Goal: Transaction & Acquisition: Purchase product/service

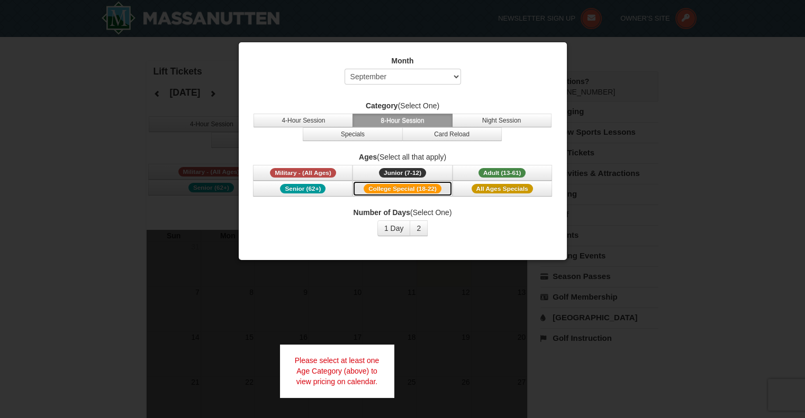
click at [449, 188] on button "College Special (18-22)" at bounding box center [401, 189] width 99 height 16
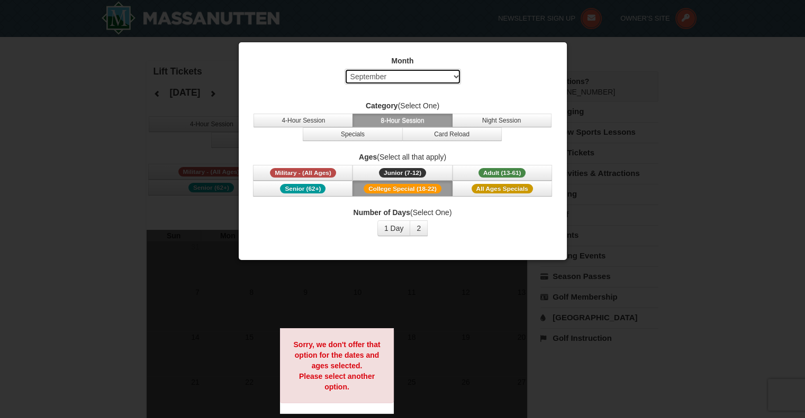
click at [443, 78] on select "Select September October November December January February March April May Jun…" at bounding box center [402, 77] width 116 height 16
click at [344, 69] on select "Select September October November December January February March April May Jun…" at bounding box center [402, 77] width 116 height 16
click at [424, 83] on select "Select September October November December January February March April May Jun…" at bounding box center [402, 77] width 116 height 16
click at [344, 69] on select "Select September October November December January February March April May Jun…" at bounding box center [402, 77] width 116 height 16
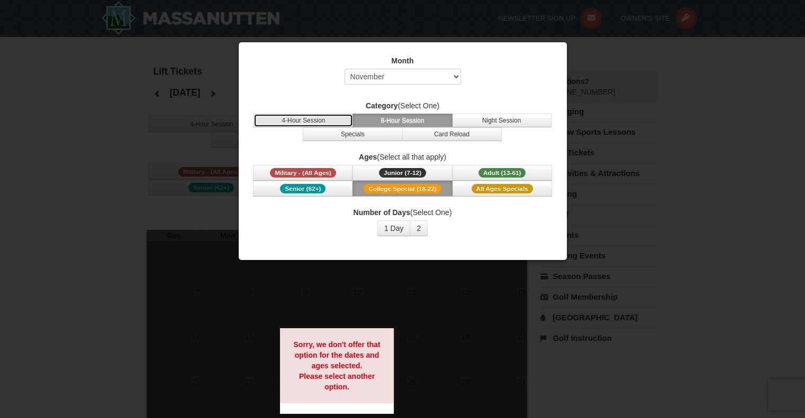
click at [330, 118] on button "4-Hour Session" at bounding box center [302, 121] width 99 height 14
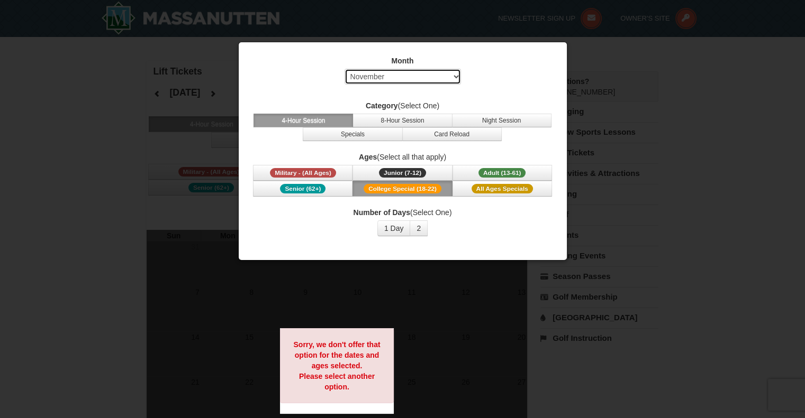
click at [415, 75] on select "Select September October November December January February March April May Jun…" at bounding box center [402, 77] width 116 height 16
click at [344, 69] on select "Select September October November December January February March April May Jun…" at bounding box center [402, 77] width 116 height 16
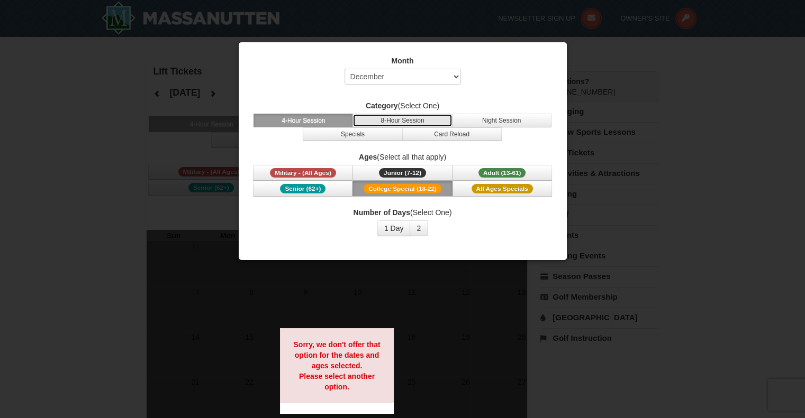
click at [404, 117] on button "8-Hour Session" at bounding box center [401, 121] width 99 height 14
click at [334, 119] on button "4-Hour Session" at bounding box center [302, 121] width 99 height 14
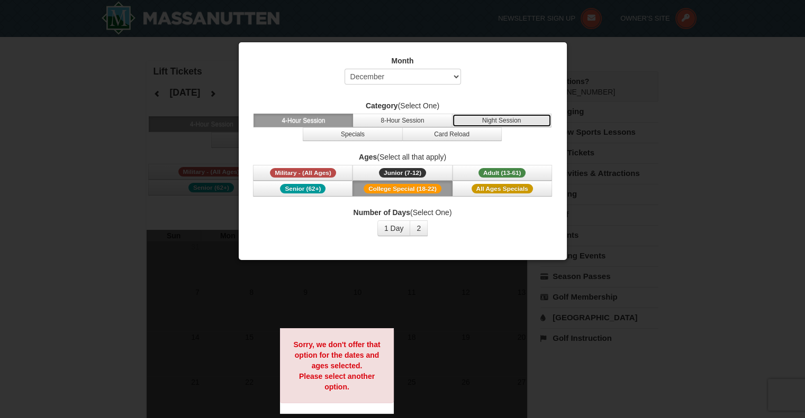
click at [518, 114] on button "Night Session" at bounding box center [501, 121] width 99 height 14
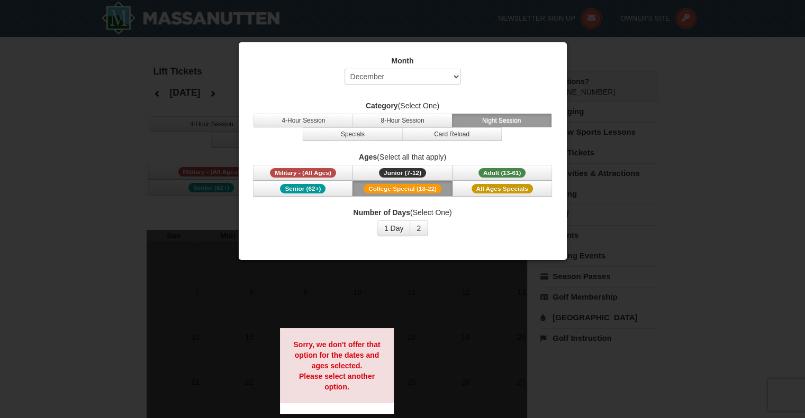
click at [435, 188] on span "College Special (18-22)" at bounding box center [402, 189] width 78 height 10
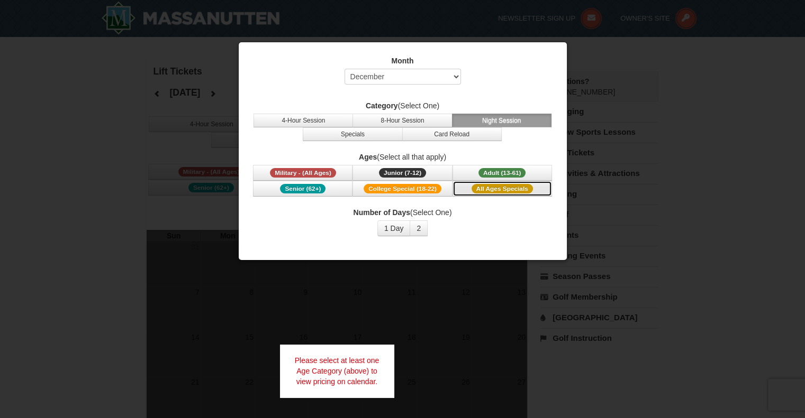
click at [477, 188] on span "All Ages Specials" at bounding box center [501, 189] width 61 height 10
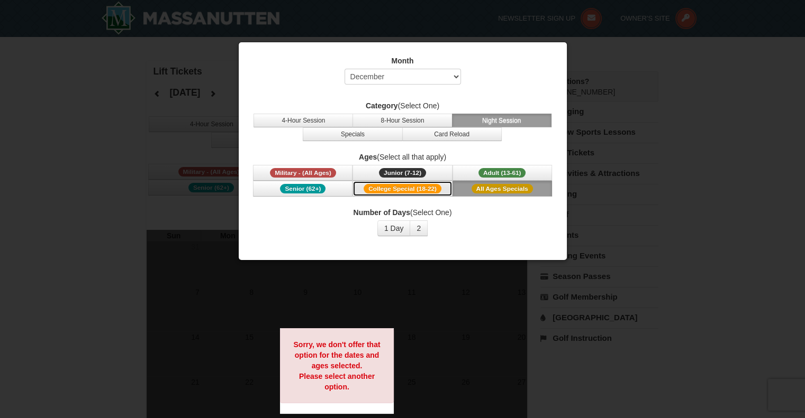
click at [419, 188] on span "College Special (18-22)" at bounding box center [402, 189] width 78 height 10
click at [472, 188] on span "All Ages Specials" at bounding box center [501, 189] width 61 height 10
click at [488, 168] on span "Adult (13-61)" at bounding box center [502, 173] width 48 height 10
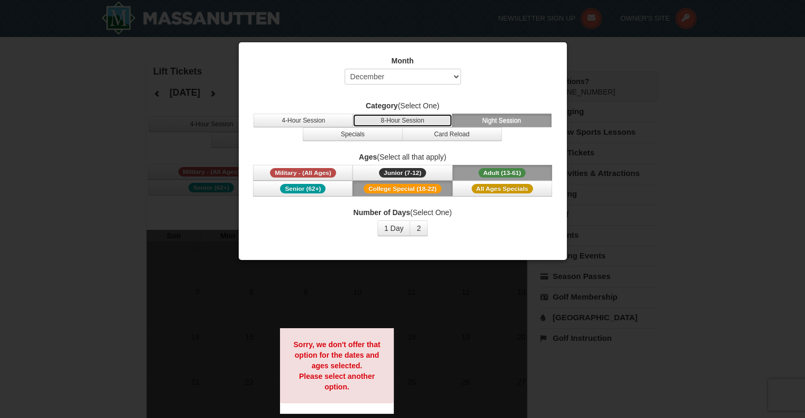
click at [427, 114] on button "8-Hour Session" at bounding box center [401, 121] width 99 height 14
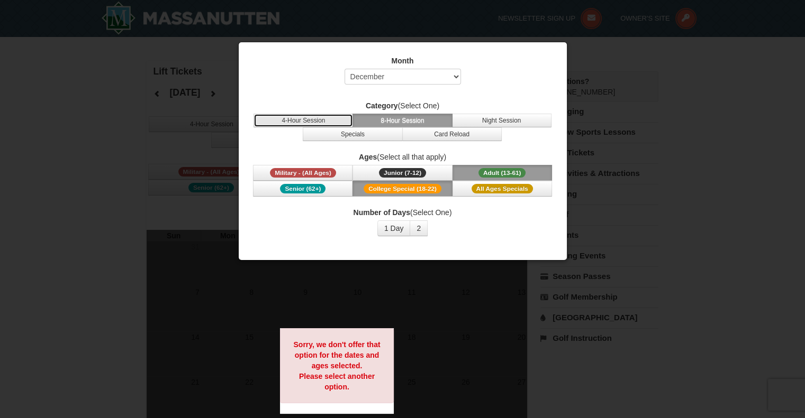
click at [329, 121] on button "4-Hour Session" at bounding box center [302, 121] width 99 height 14
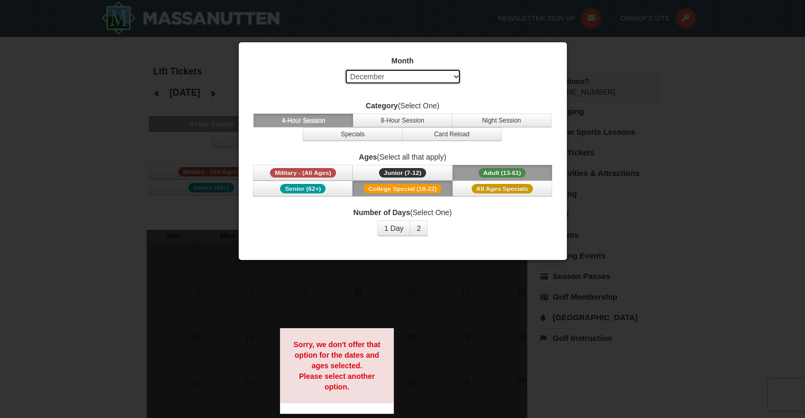
click at [424, 74] on select "Select September October November December January February March April May Jun…" at bounding box center [402, 77] width 116 height 16
select select "1"
click at [344, 69] on select "Select September October November December January February March April May Jun…" at bounding box center [402, 77] width 116 height 16
click at [421, 224] on button "2" at bounding box center [418, 229] width 18 height 16
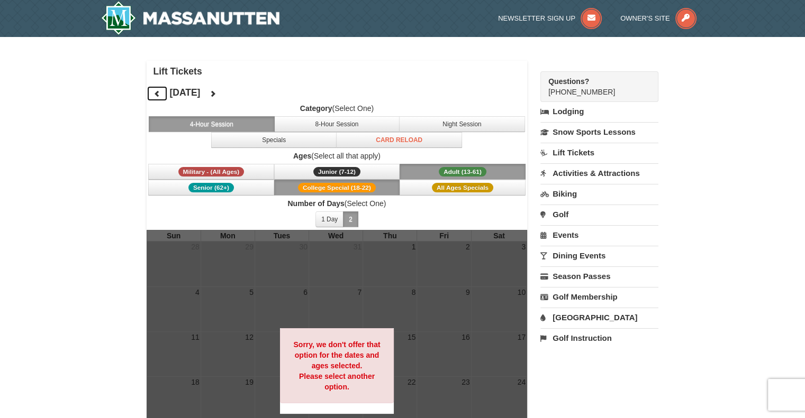
click at [155, 93] on icon at bounding box center [156, 93] width 7 height 7
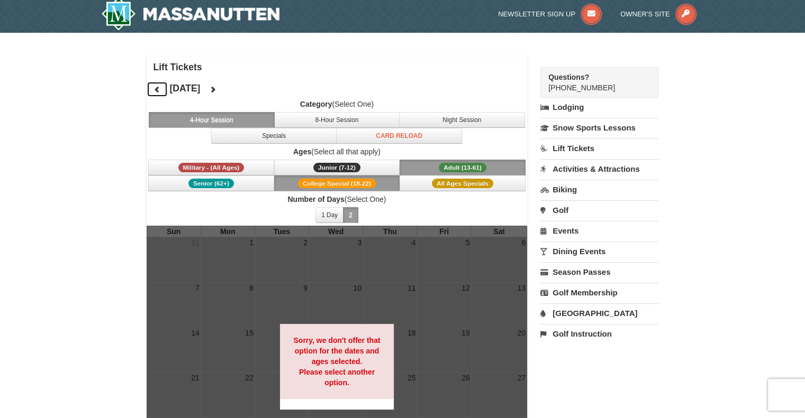
scroll to position [4, 0]
click at [235, 167] on span "Military - (All Ages)" at bounding box center [211, 168] width 66 height 10
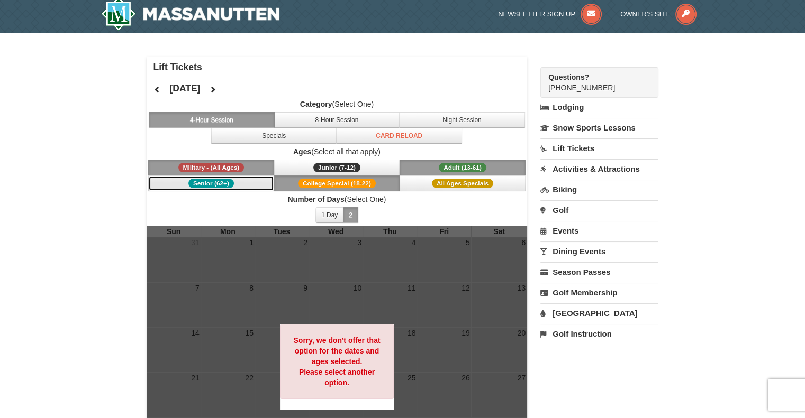
click at [235, 189] on button "Senior (62+)" at bounding box center [211, 184] width 126 height 16
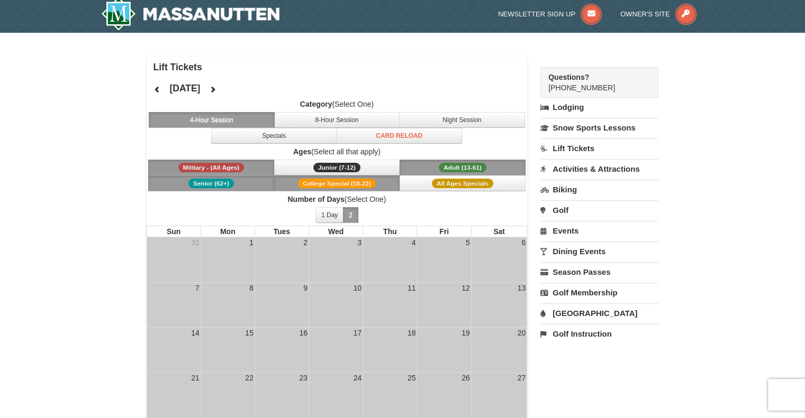
click at [581, 142] on link "Lift Tickets" at bounding box center [599, 149] width 118 height 20
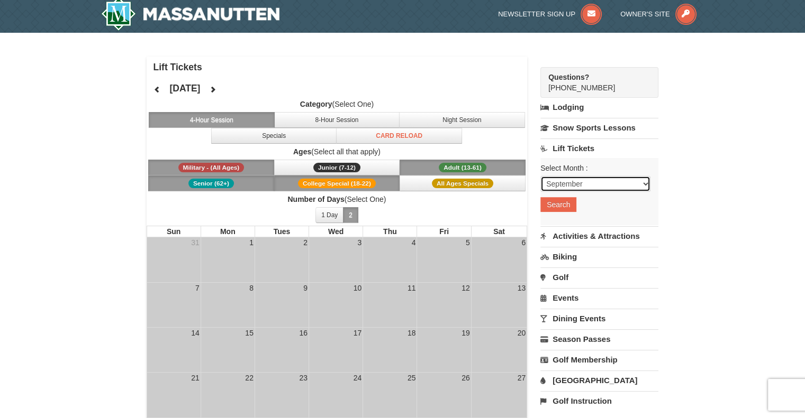
click at [574, 182] on select "September October November December January February March April May June July …" at bounding box center [595, 184] width 110 height 16
select select "12"
click at [540, 176] on select "September October November December January February March April May June July …" at bounding box center [595, 184] width 110 height 16
click at [566, 205] on button "Search" at bounding box center [558, 204] width 36 height 15
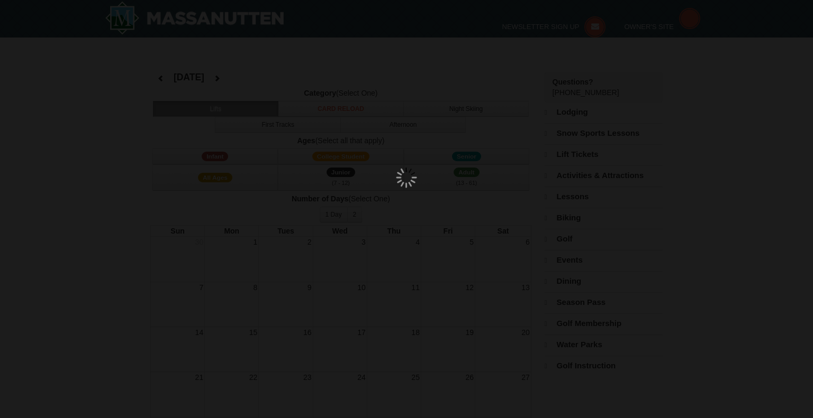
select select "12"
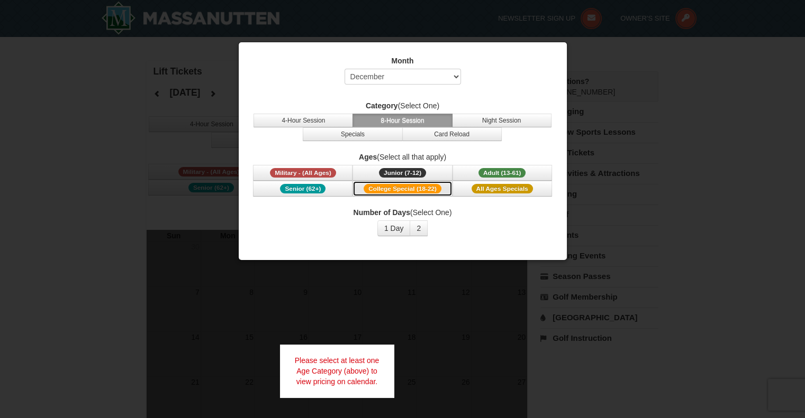
click at [385, 186] on span "College Special (18-22)" at bounding box center [402, 189] width 78 height 10
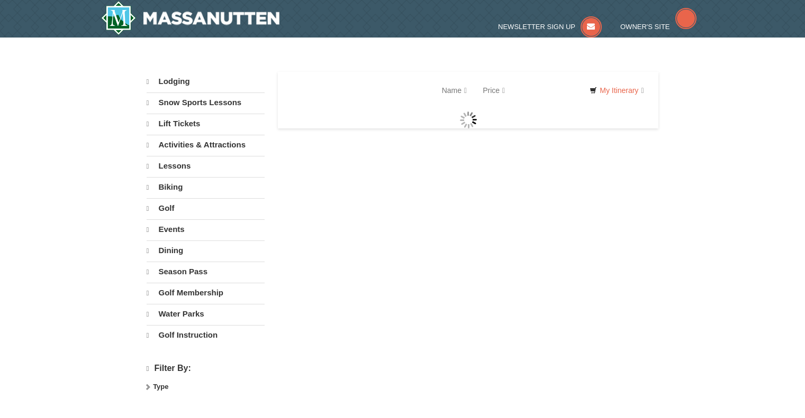
select select "9"
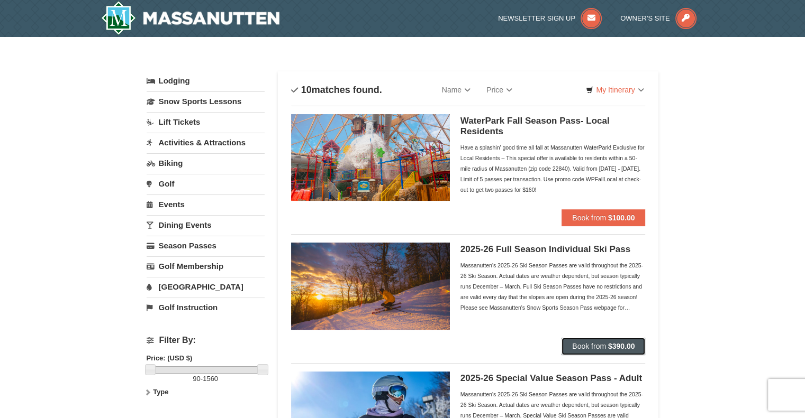
click at [617, 344] on strong "$390.00" at bounding box center [621, 346] width 27 height 8
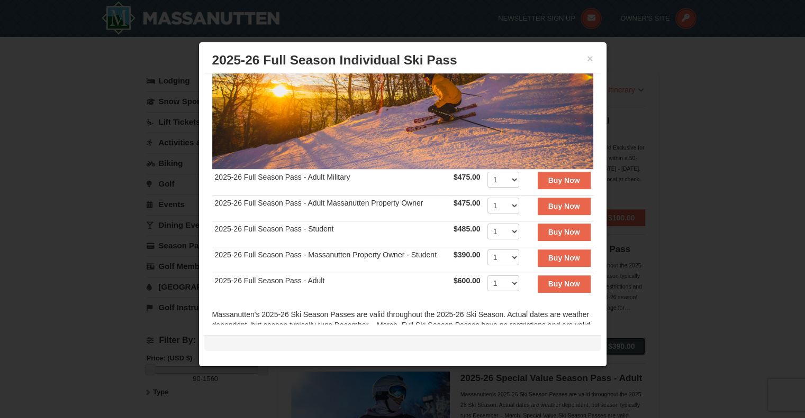
scroll to position [124, 0]
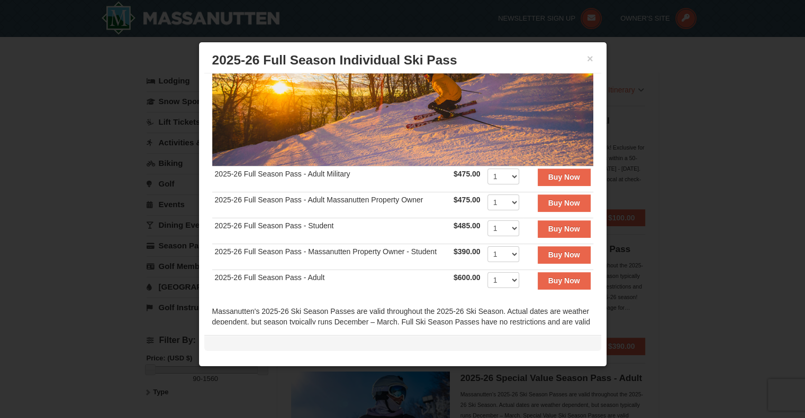
click at [455, 248] on strong "$390.00" at bounding box center [466, 252] width 27 height 8
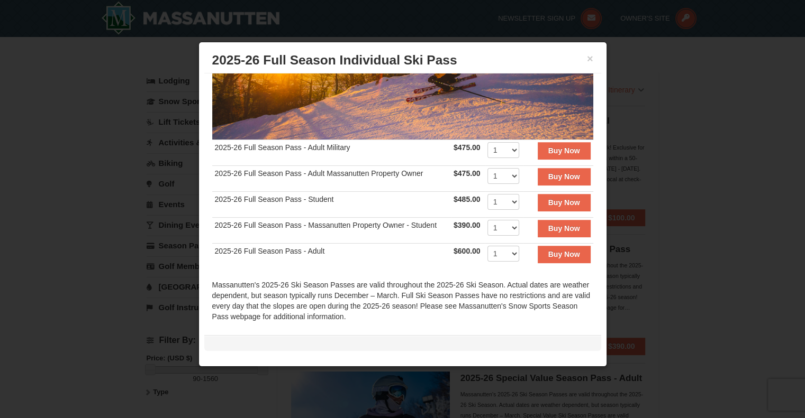
scroll to position [151, 0]
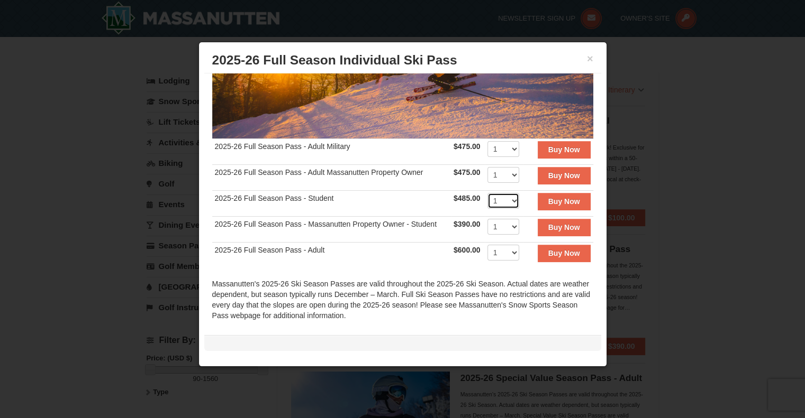
click at [490, 197] on select "1 2 3 4 5 6 7 8 9 10 11 12 13 14 15 16 17 18 19 20" at bounding box center [503, 201] width 32 height 16
click at [564, 197] on strong "Buy Now" at bounding box center [564, 201] width 32 height 8
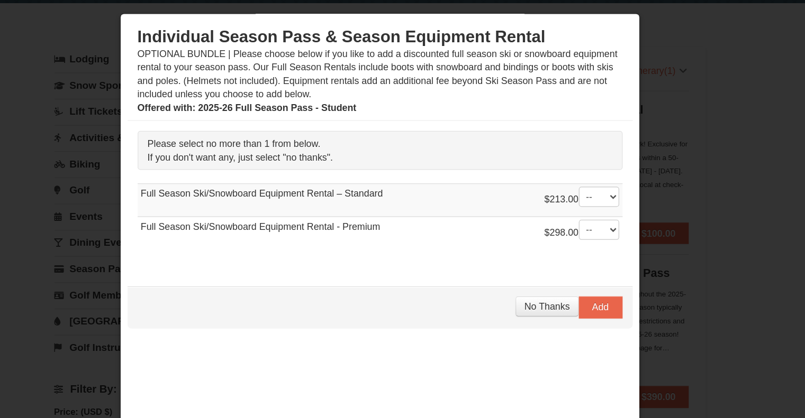
scroll to position [3, 0]
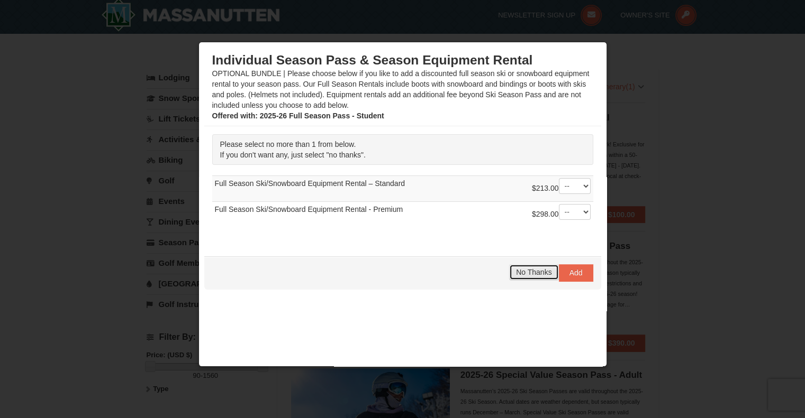
click at [527, 266] on button "No Thanks" at bounding box center [533, 273] width 49 height 16
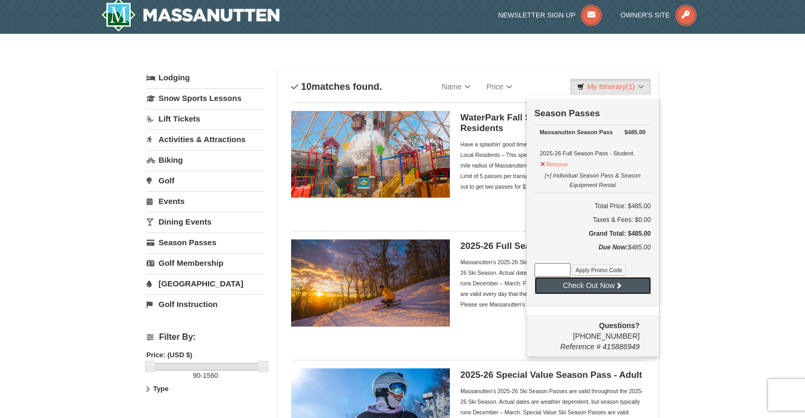
click at [624, 285] on button "Check Out Now" at bounding box center [592, 285] width 116 height 17
